Goal: Use online tool/utility: Utilize a website feature to perform a specific function

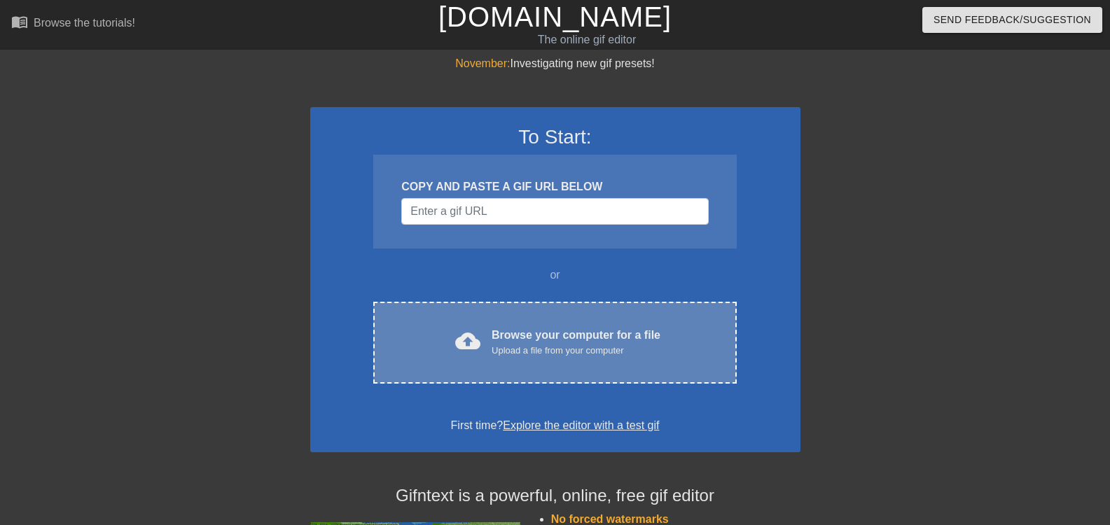
click at [492, 344] on div "Upload a file from your computer" at bounding box center [576, 351] width 169 height 14
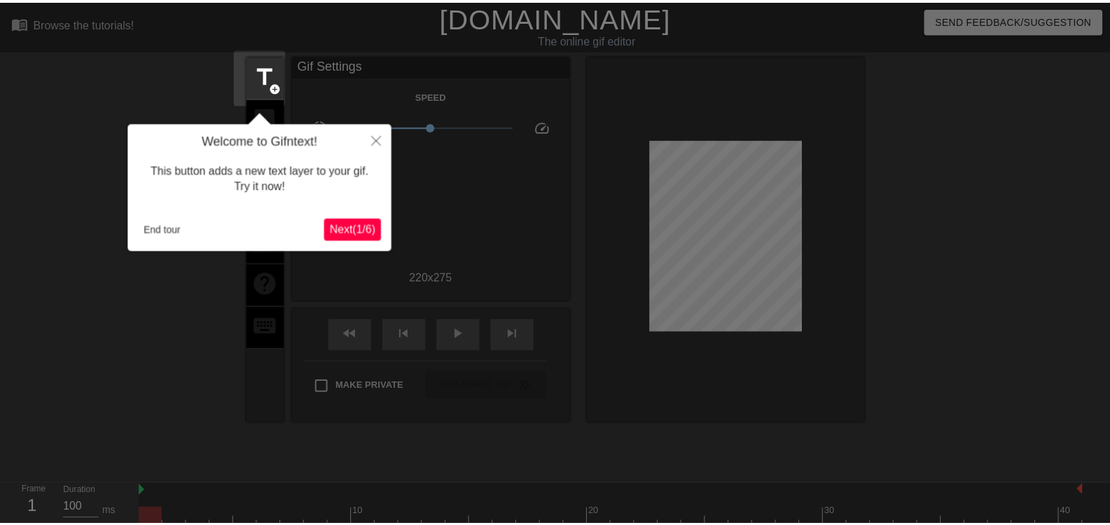
scroll to position [34, 0]
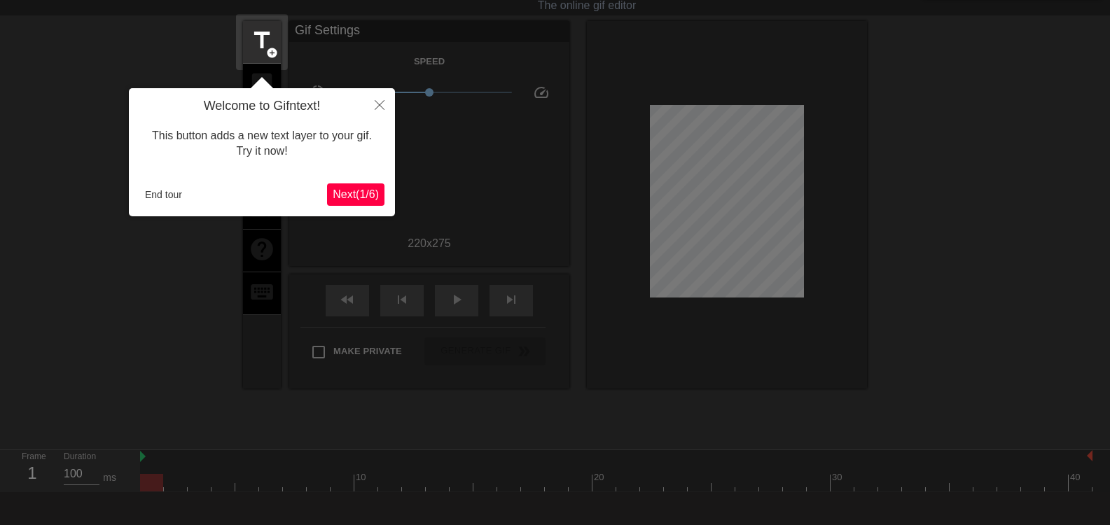
click at [367, 206] on button "Next ( 1 / 6 )" at bounding box center [355, 195] width 57 height 22
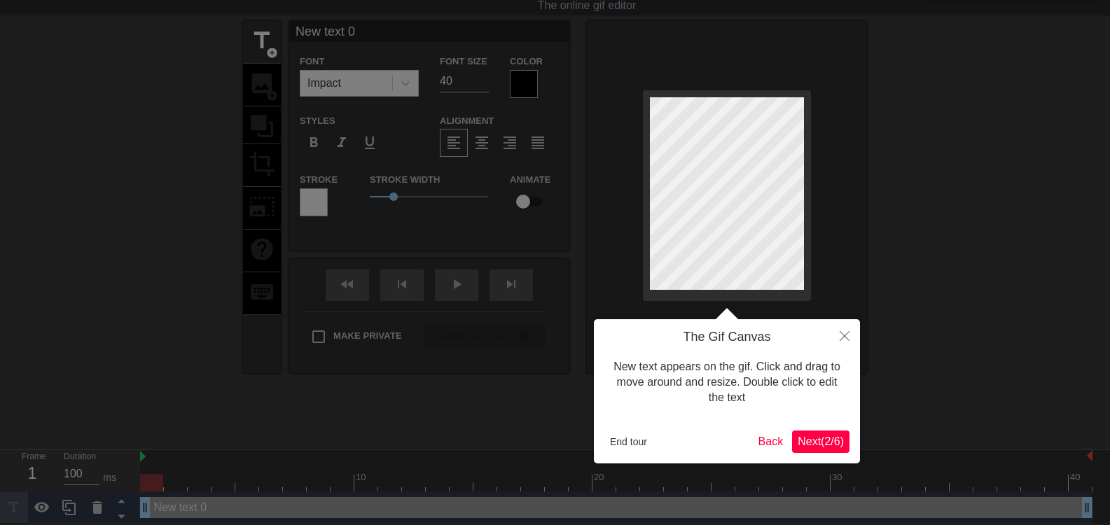
scroll to position [0, 0]
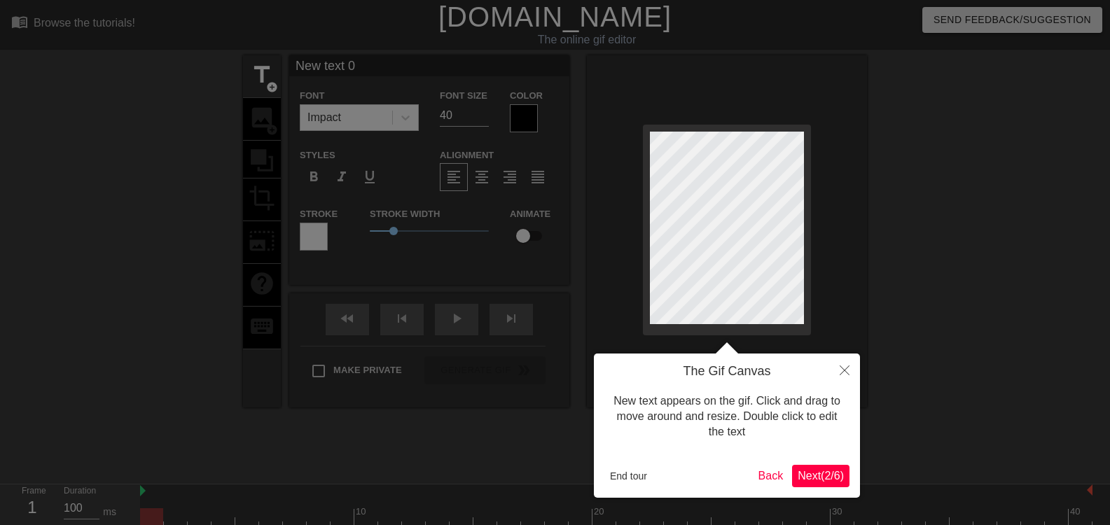
click at [808, 477] on span "Next ( 2 / 6 )" at bounding box center [821, 476] width 46 height 12
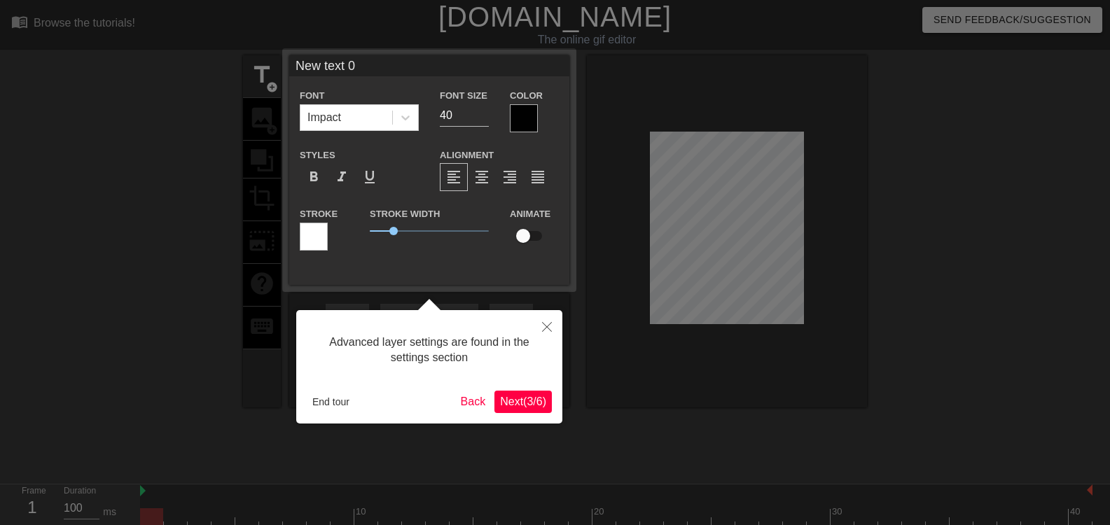
scroll to position [34, 0]
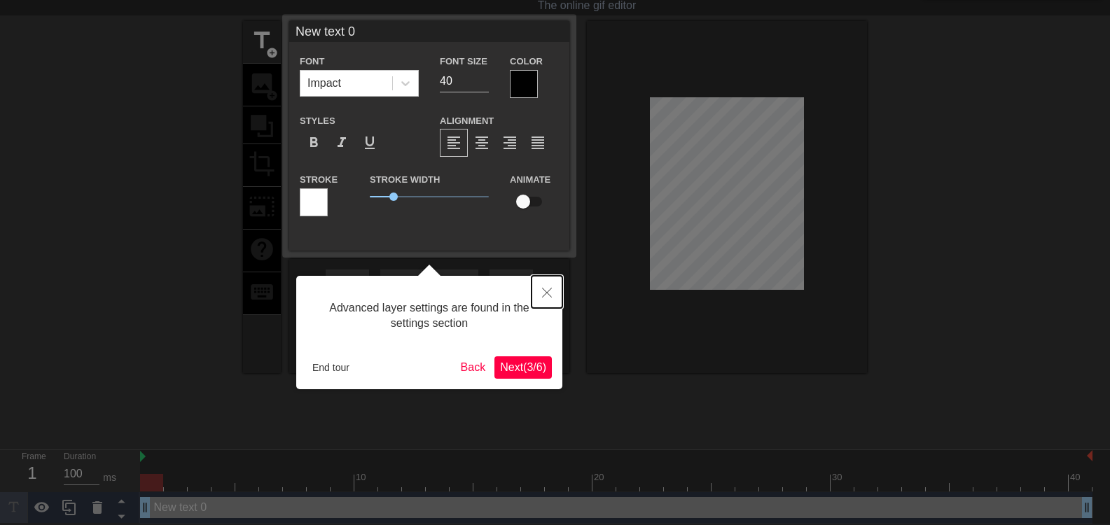
click at [544, 295] on icon "Close" at bounding box center [547, 293] width 10 height 10
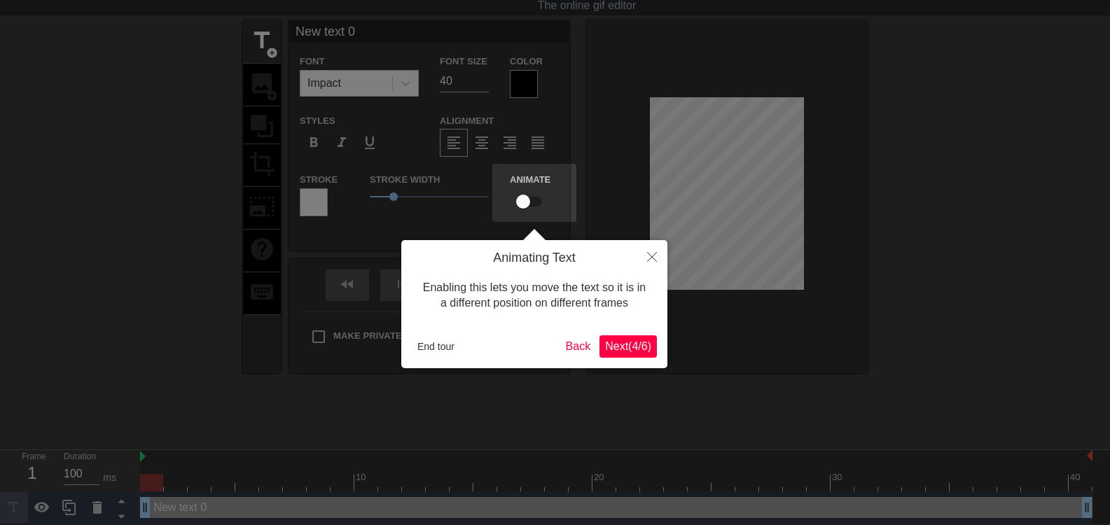
scroll to position [0, 0]
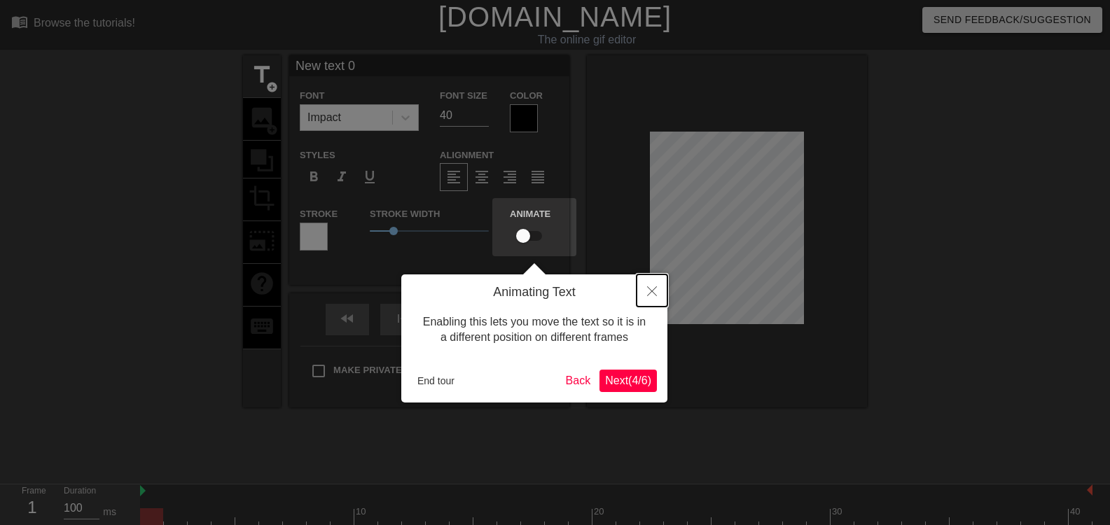
click at [645, 302] on button "Close" at bounding box center [652, 291] width 31 height 32
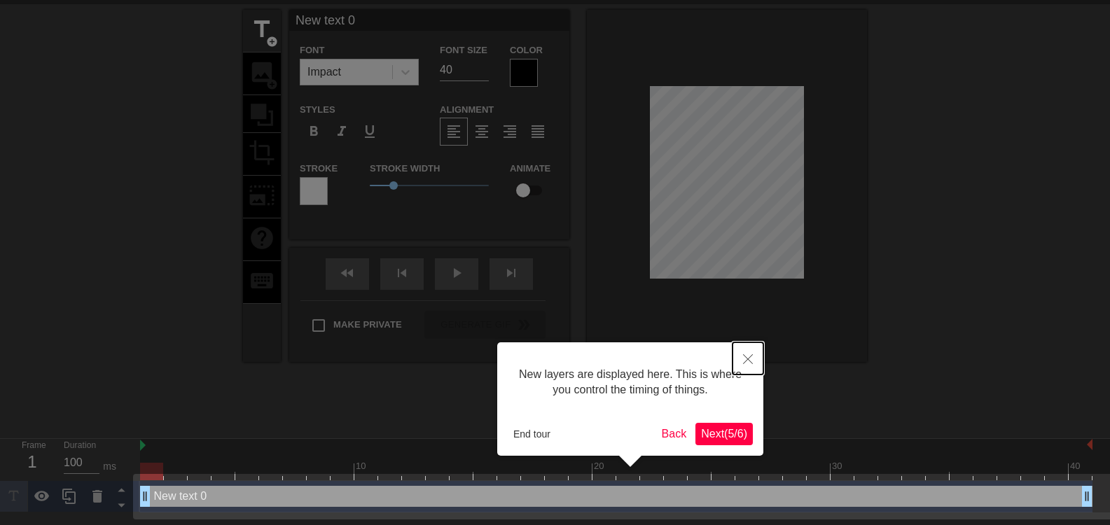
click at [749, 359] on icon "Close" at bounding box center [748, 359] width 10 height 10
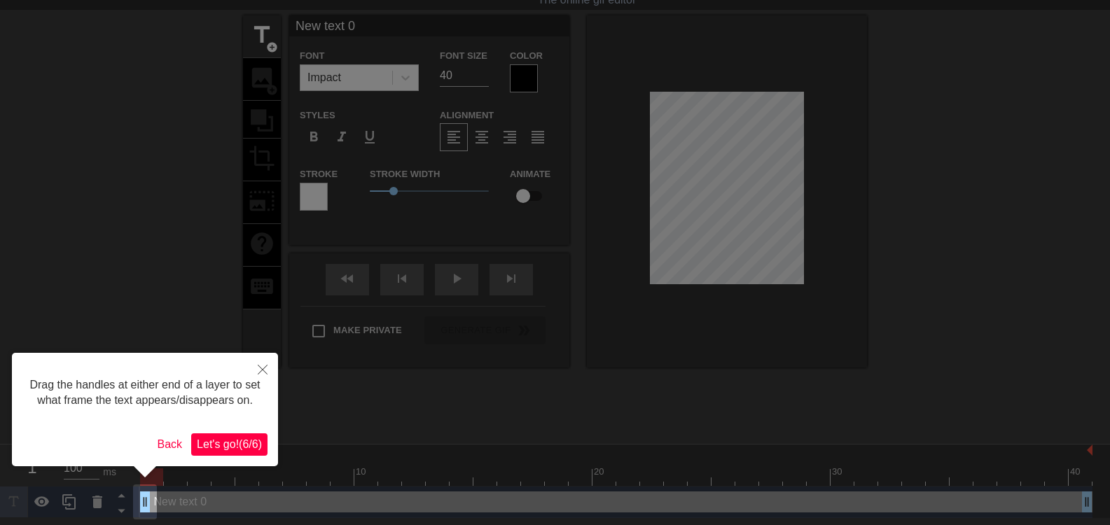
scroll to position [0, 0]
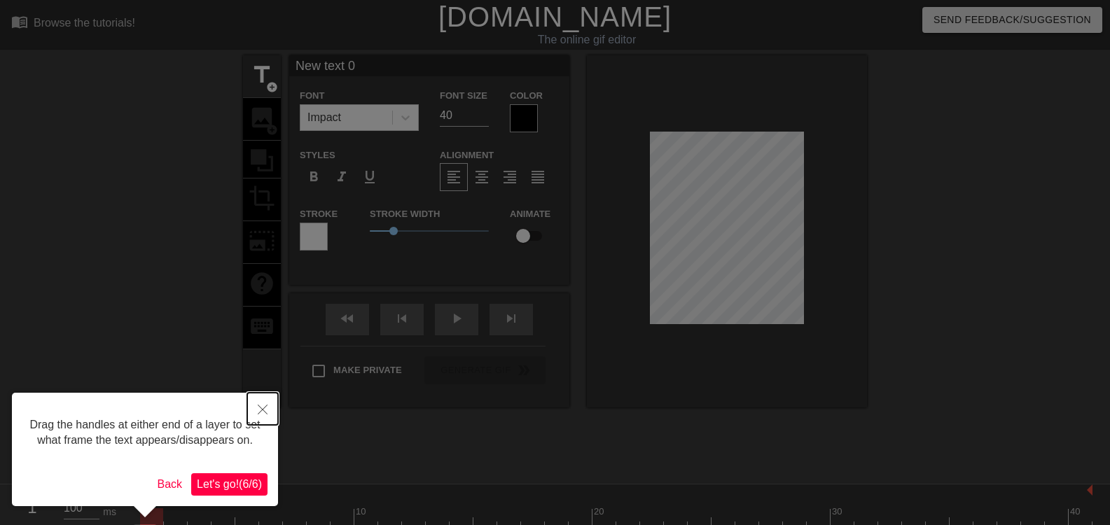
click at [263, 403] on button "Close" at bounding box center [262, 409] width 31 height 32
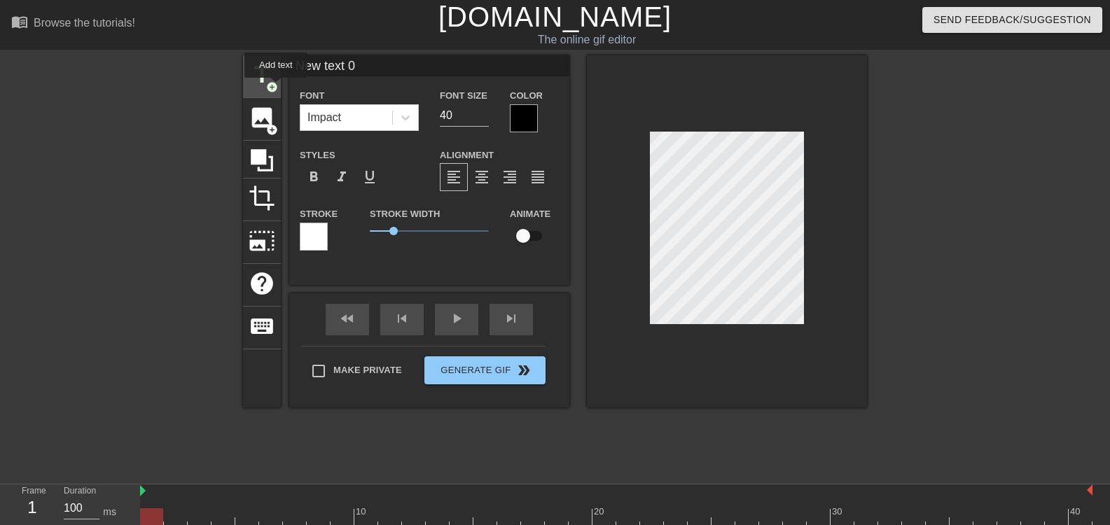
click at [276, 88] on span "add_circle" at bounding box center [272, 87] width 12 height 12
type input "o"
type textarea "o"
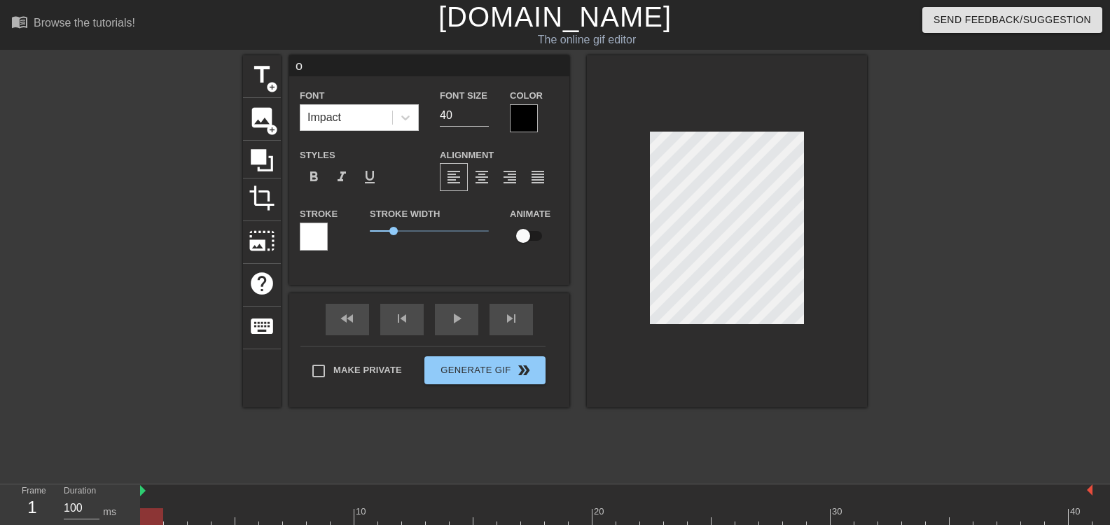
type input "oh"
type textarea "oh"
type input "o"
type textarea "o"
type input "O"
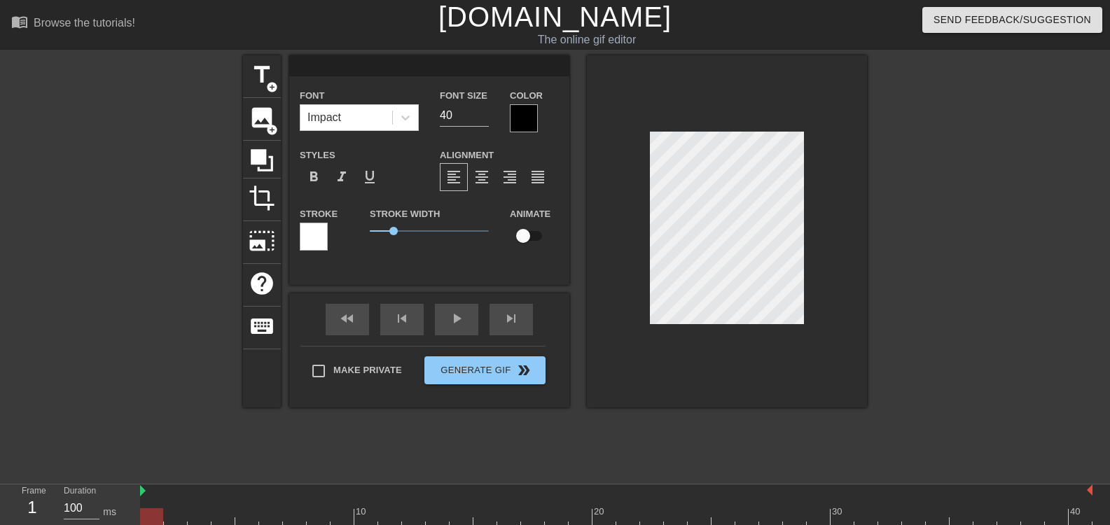
type textarea "O"
type input "OH"
type textarea "OH"
type input "OH"
type textarea "OH"
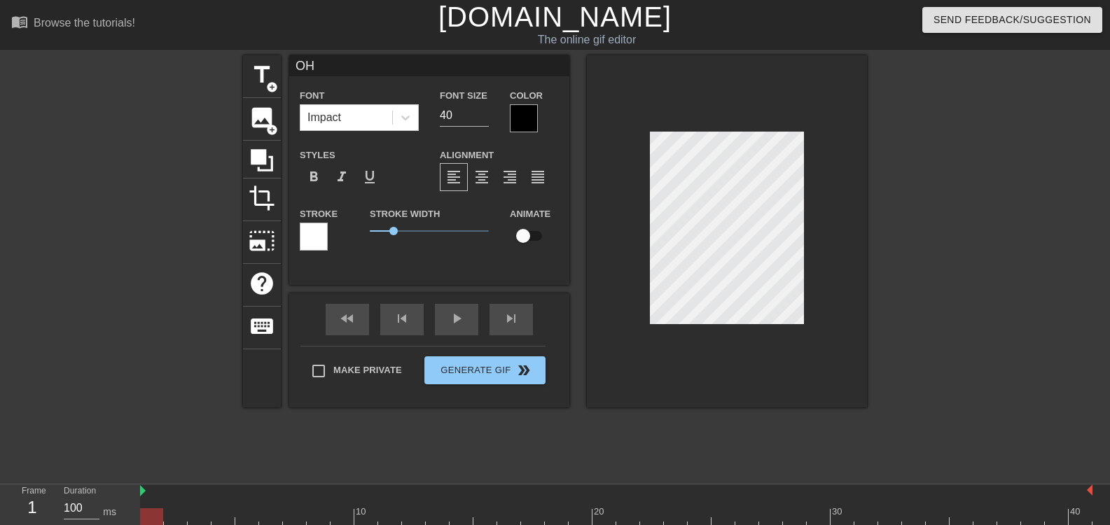
type input "OH S"
type textarea "OH S"
type input "OH SH"
type textarea "OH SH"
type input "OH SHI"
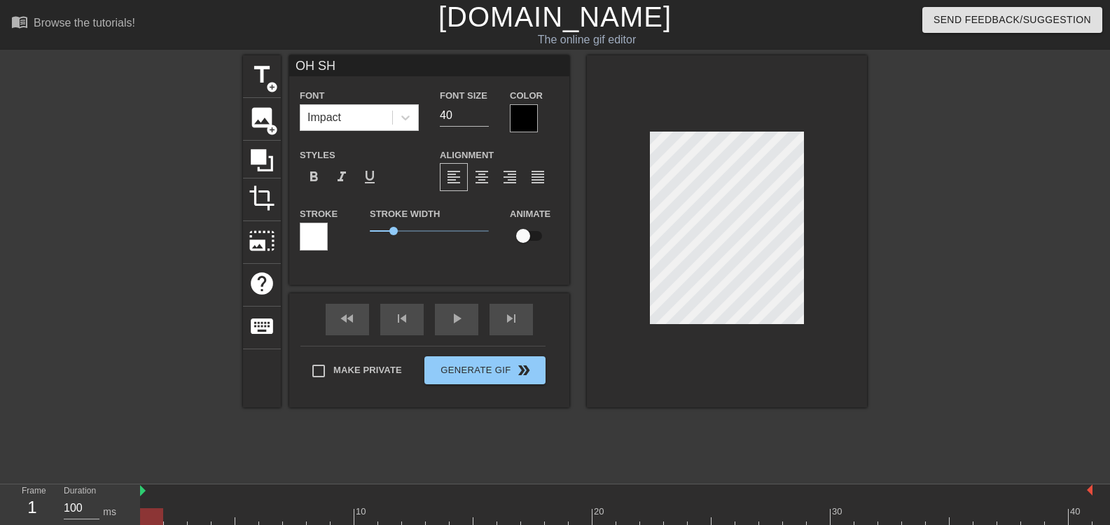
type textarea "OH SHI"
type input "OH SHIT"
type textarea "OH SHIT"
type input "OH SHIT?"
type textarea "OH SHIT?"
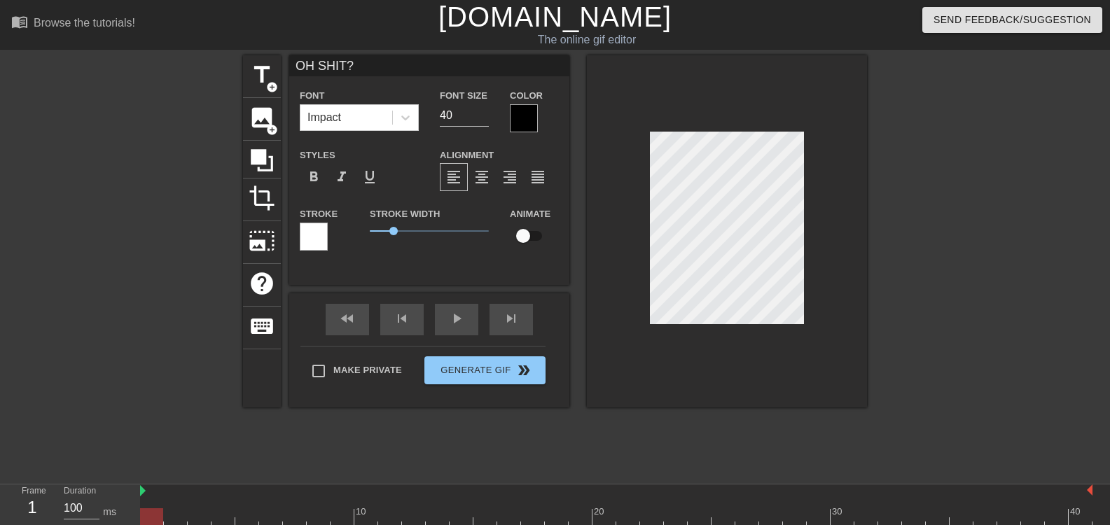
scroll to position [2, 3]
type input "OH SHIT"
type textarea "OH SHIT"
type input "OH SHIT>"
type textarea "OH SHIT>"
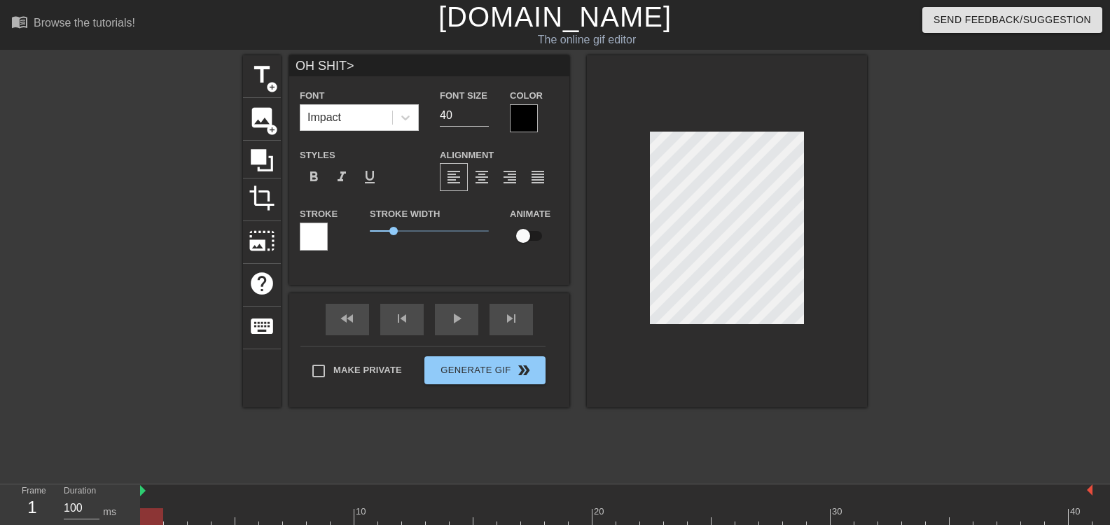
type input "OH SHIT"
type textarea "OH SHIT"
type input "OH SHIT?"
type textarea "OH SHIT?"
type input "OH SHIT"
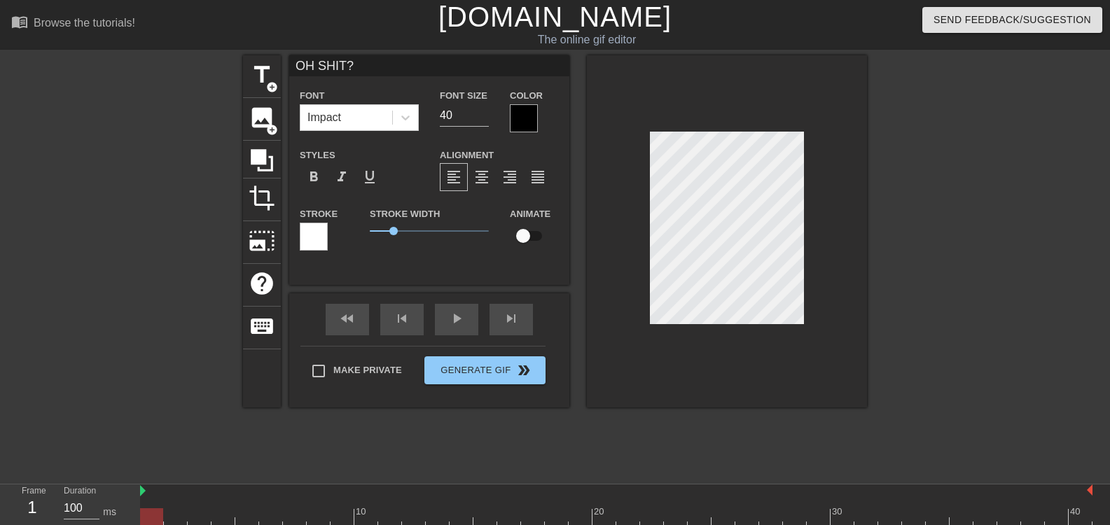
type textarea "OH SHIT"
type input "OH SHIT!"
type textarea "OH SHIT!"
click at [821, 223] on div at bounding box center [727, 231] width 280 height 352
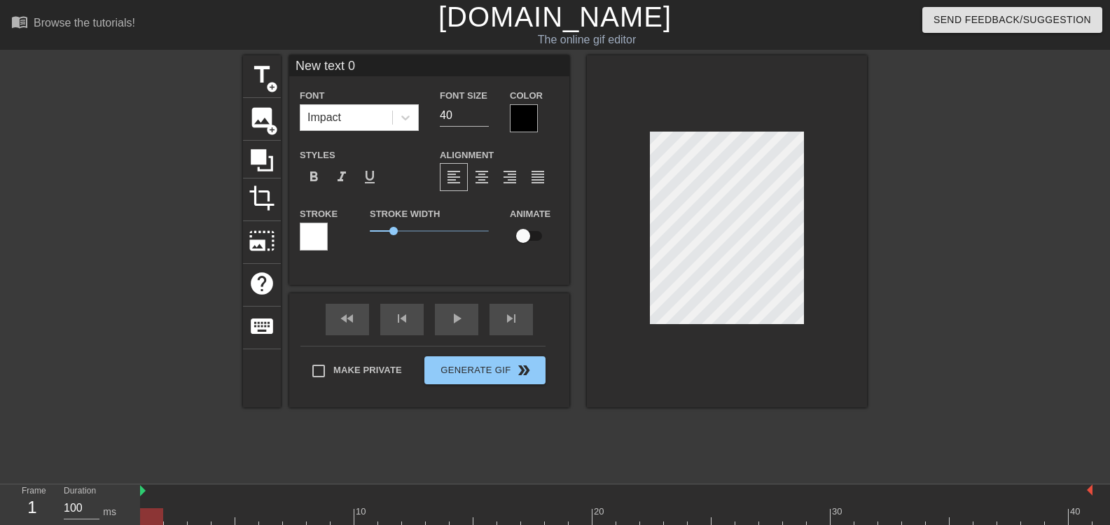
type input "R"
type textarea "R"
type input "RE"
type textarea "RE"
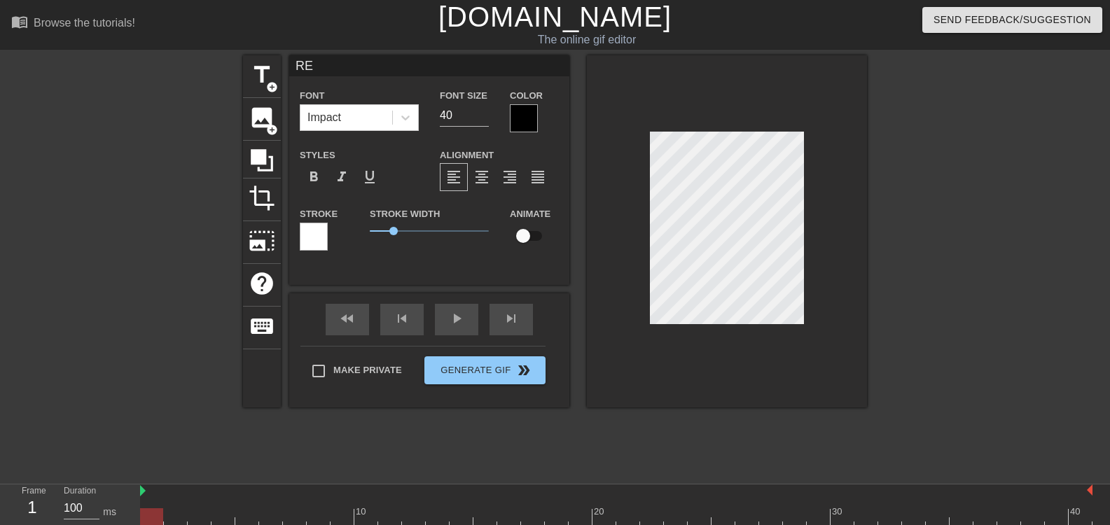
type input "REG"
type textarea "REG"
type input "REGI"
type textarea "REGI"
type input "REGIO"
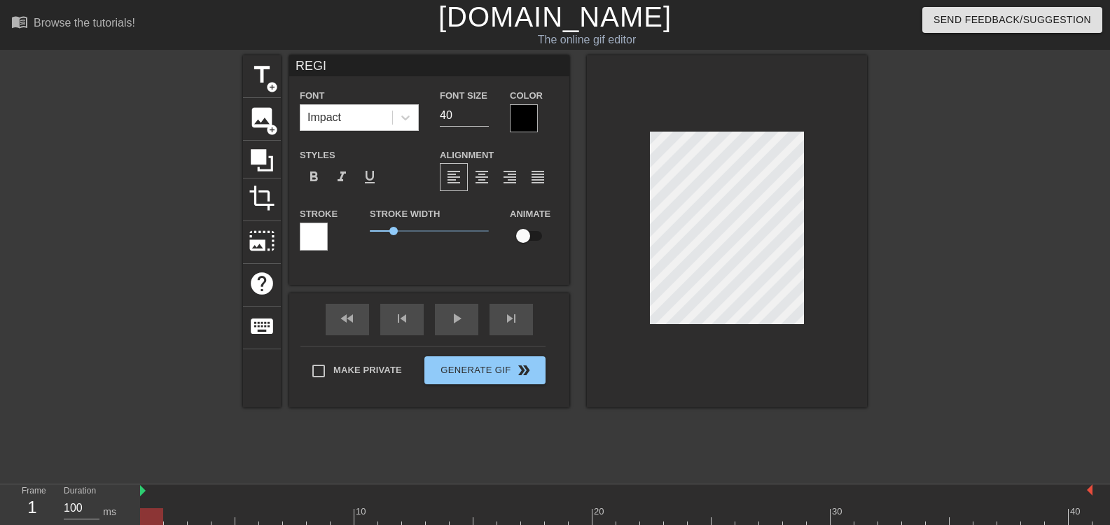
type textarea "REGIO"
type input "REGION"
type textarea "REGION"
type input "REGIONA"
type textarea "REGIONA"
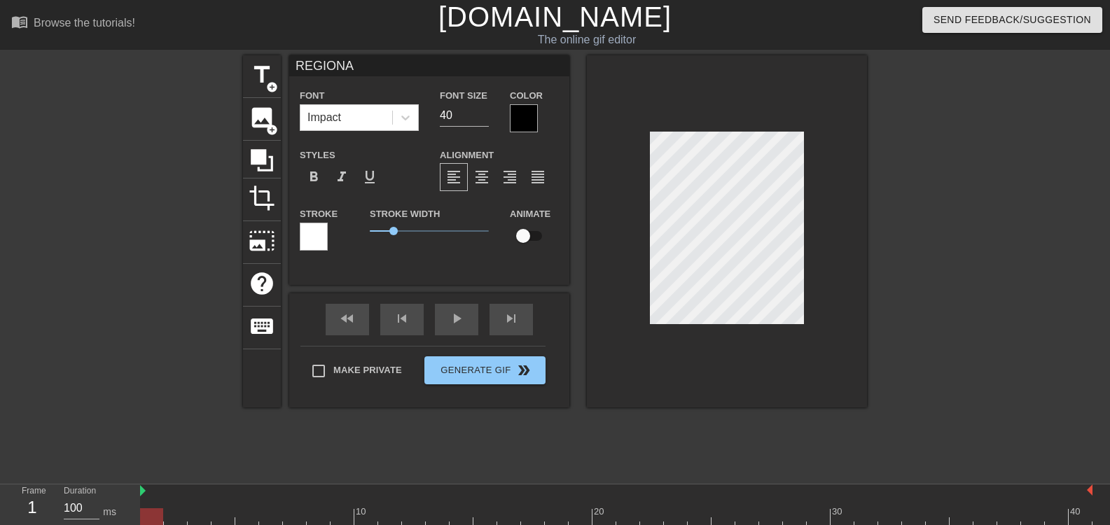
type input "REGIONAL"
type textarea "REGIONAL"
type input "REGIONAL"
type textarea "REGIONAL"
type input "REGIONAL C"
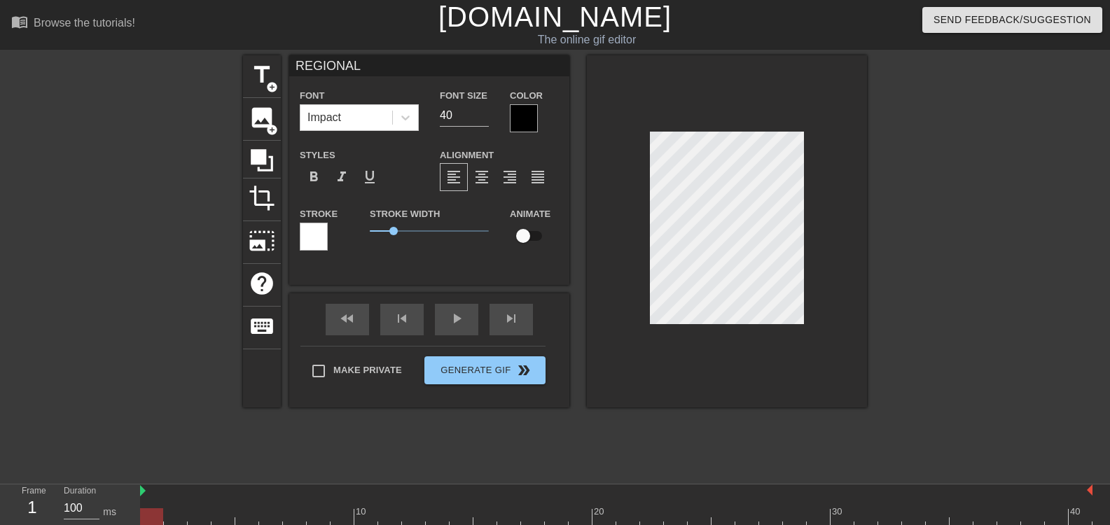
type textarea "REGIONAL C"
type input "REGIONAL CH"
type textarea "REGIONAL CH"
type input "REGIONAL CHA"
type textarea "REGIONAL CHA"
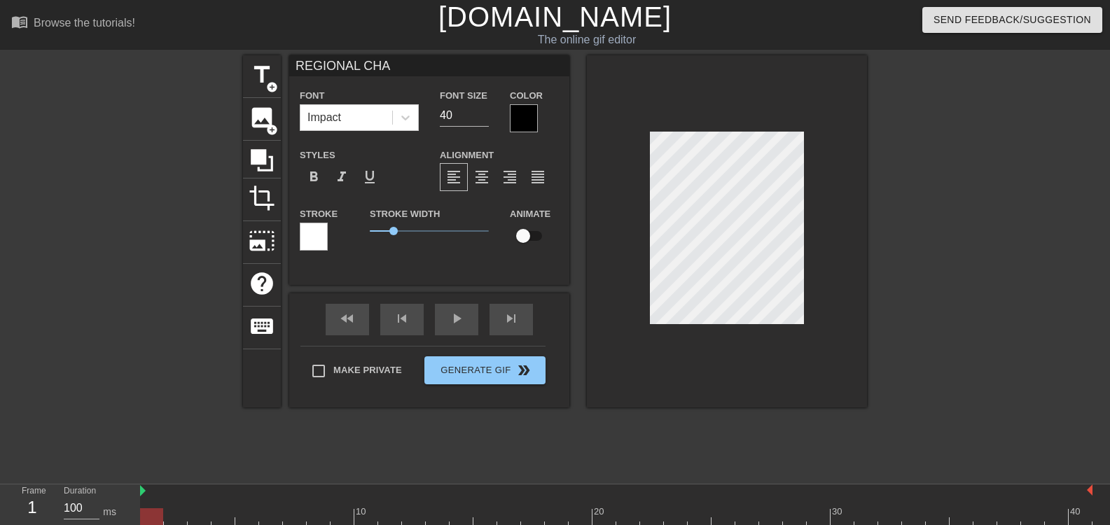
type input "REGIONAL CHAT"
type textarea "REGIONAL CHAT"
type input "REGIONAL CHATS"
type textarea "REGIONAL CHATS"
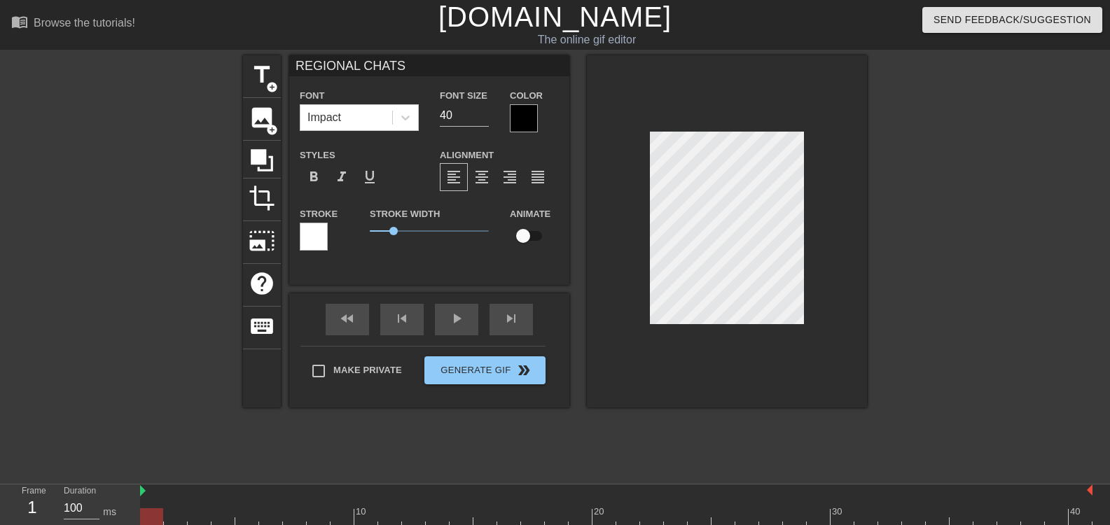
type input "REGIONAL CHATS!"
type textarea "REGIONAL CHATS!"
click at [455, 118] on input "40" at bounding box center [464, 115] width 49 height 22
click at [485, 121] on input "39" at bounding box center [464, 115] width 49 height 22
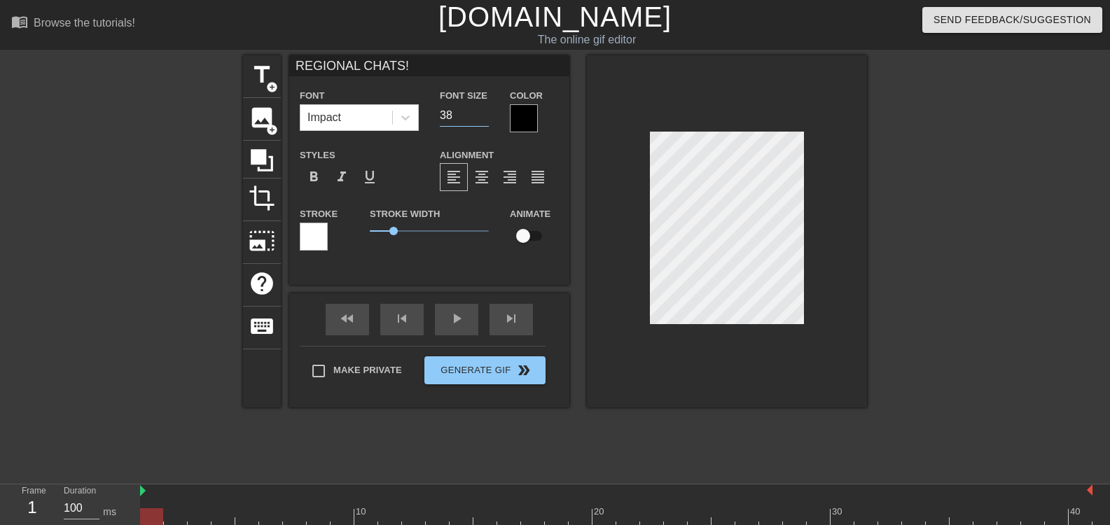
click at [483, 117] on input "38" at bounding box center [464, 115] width 49 height 22
click at [483, 117] on input "37" at bounding box center [464, 115] width 49 height 22
type input "26"
click at [483, 117] on input "26" at bounding box center [464, 115] width 49 height 22
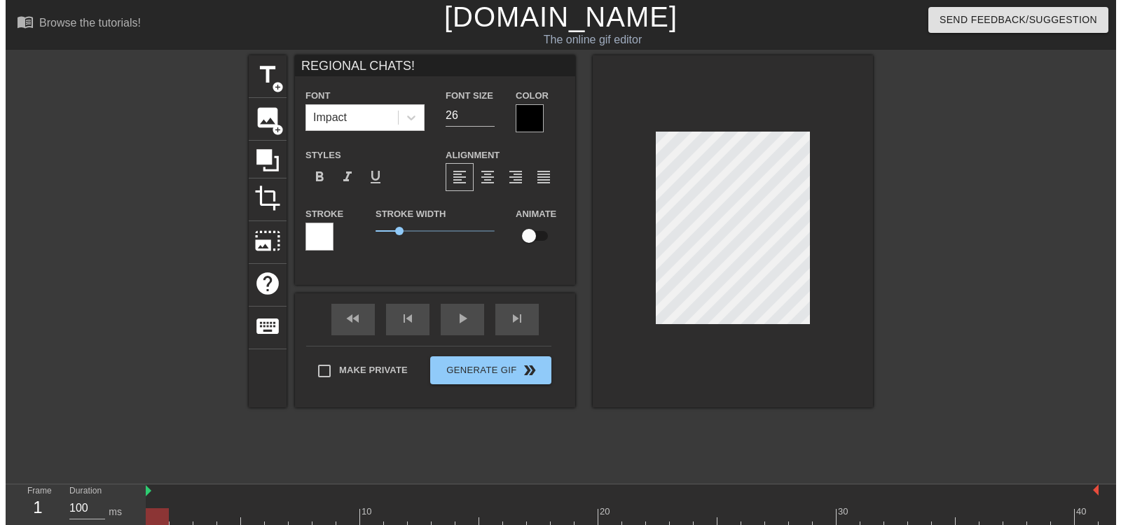
scroll to position [2, 6]
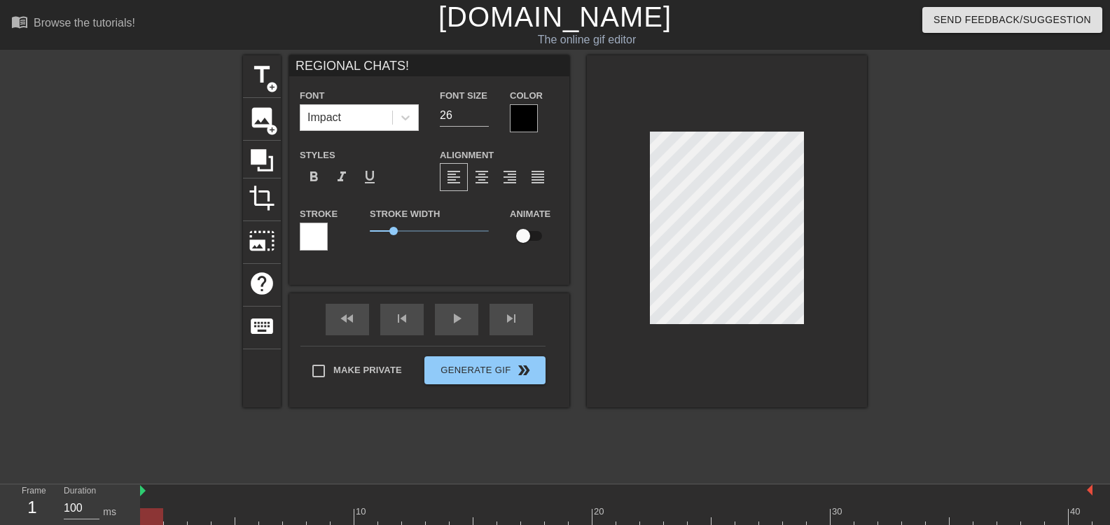
click at [934, 226] on div at bounding box center [989, 265] width 210 height 420
type input "OH SHIT!"
type input "40"
click at [680, 422] on div "title add_circle image add_circle crop photo_size_select_large help keyboard OH…" at bounding box center [555, 265] width 624 height 420
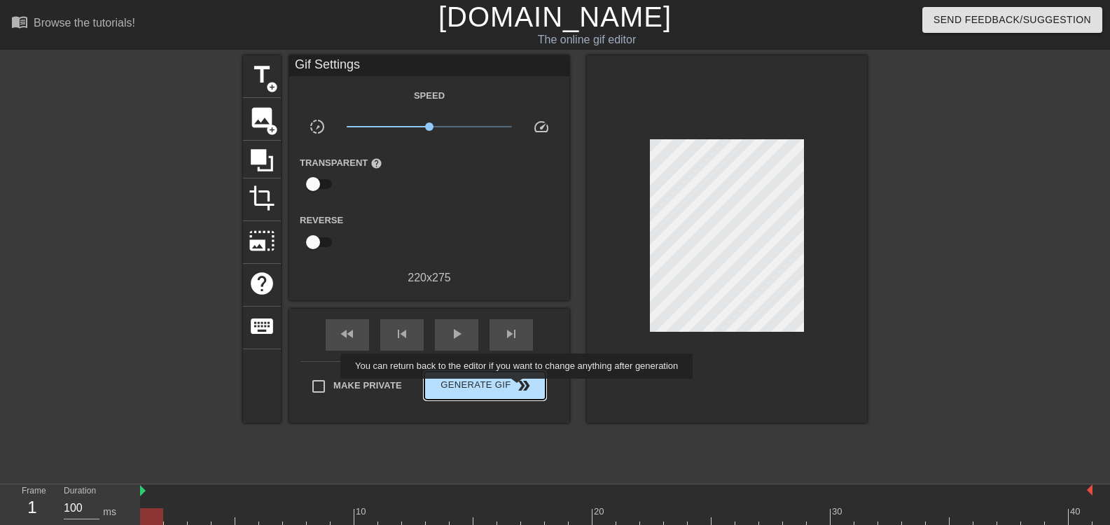
click at [518, 389] on span "double_arrow" at bounding box center [524, 386] width 17 height 17
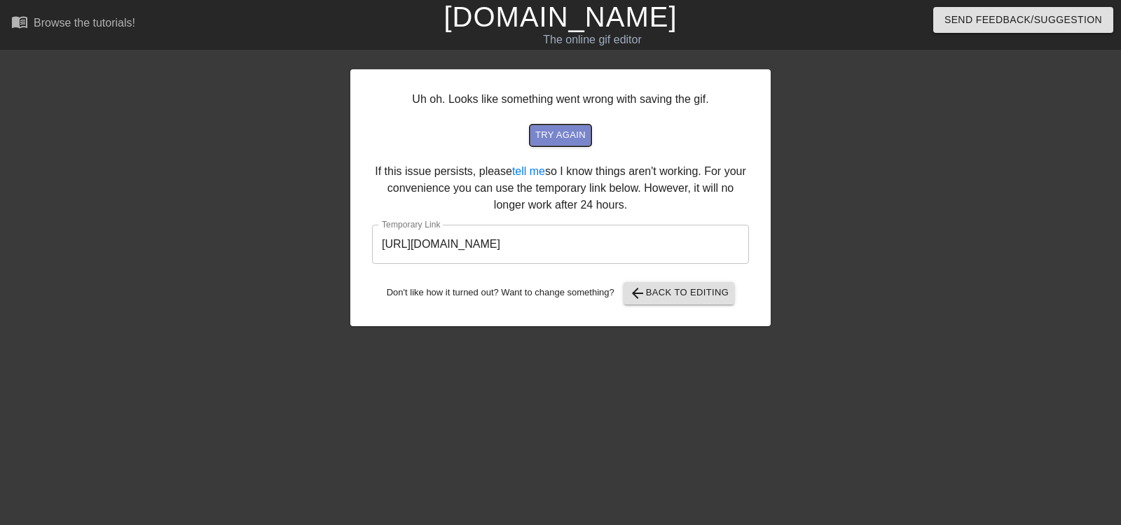
click at [541, 129] on span "try again" at bounding box center [560, 135] width 50 height 16
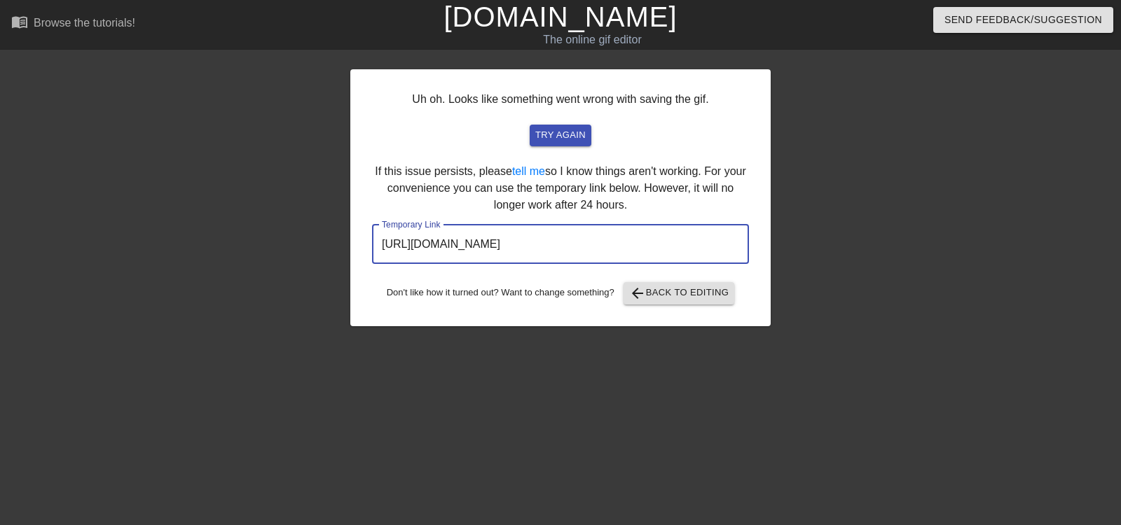
click at [574, 258] on input "[URL][DOMAIN_NAME]" at bounding box center [560, 244] width 377 height 39
